Goal: Check status

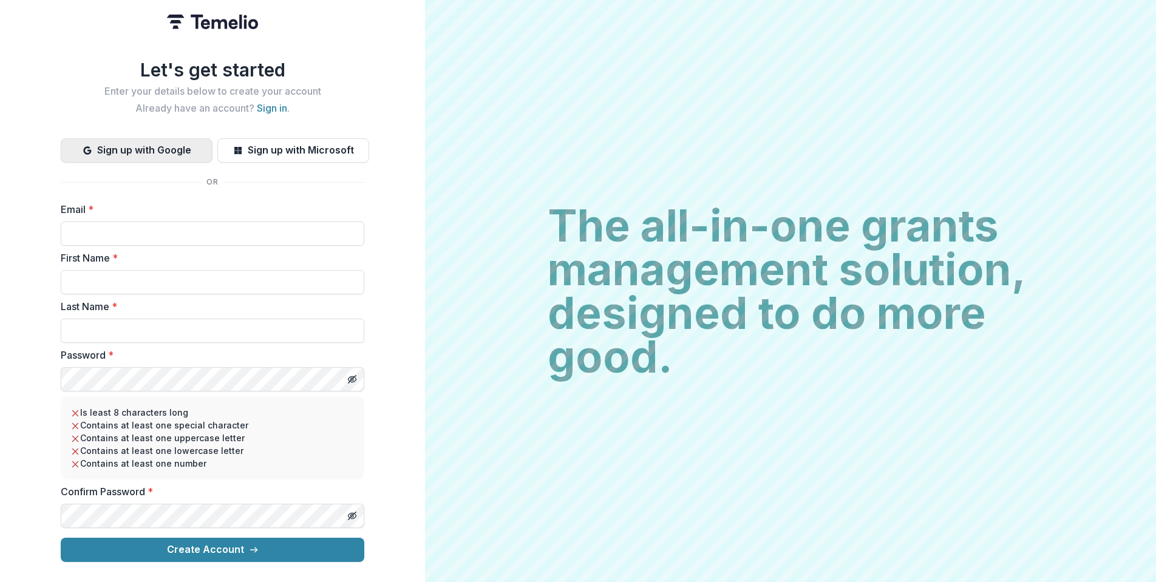
click at [154, 145] on button "Sign up with Google" at bounding box center [137, 150] width 152 height 24
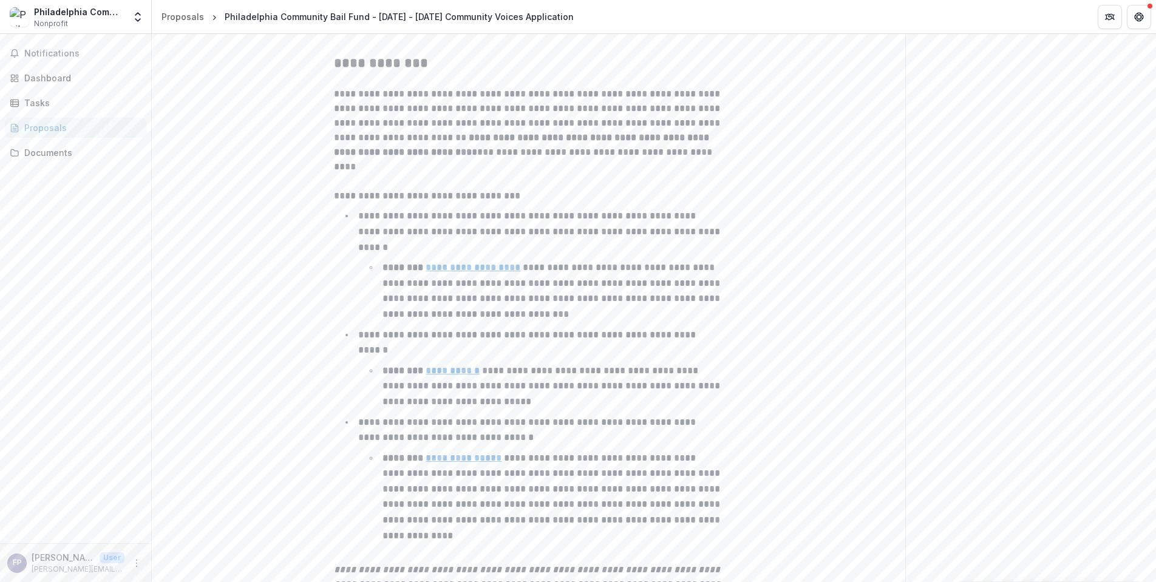
scroll to position [288, 0]
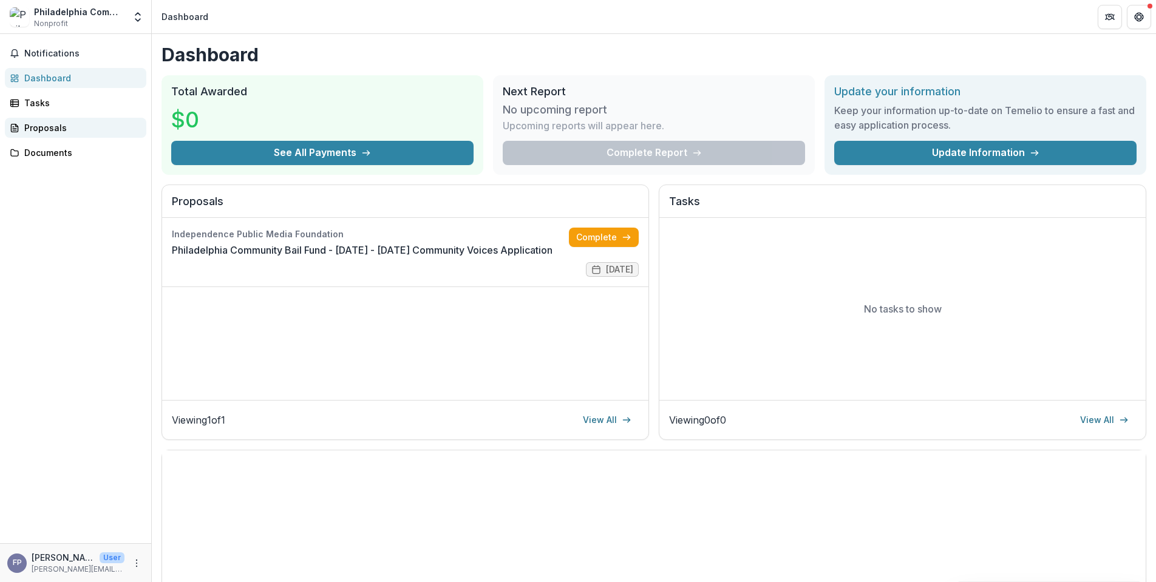
click at [55, 131] on div "Proposals" at bounding box center [80, 127] width 112 height 13
